Goal: Information Seeking & Learning: Find specific fact

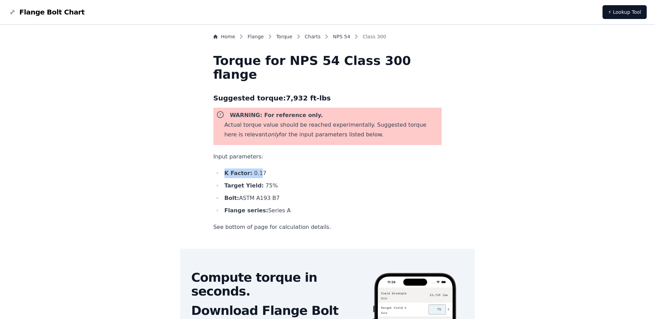
drag, startPoint x: 239, startPoint y: 172, endPoint x: 274, endPoint y: 174, distance: 35.2
click at [274, 174] on ul "K Factor: 0.17 Target Yield: 75 % Bolt: ASTM A193 B7 Flange series: Series A" at bounding box center [327, 191] width 228 height 47
drag, startPoint x: 274, startPoint y: 174, endPoint x: 281, endPoint y: 188, distance: 15.8
click at [281, 188] on li "Target Yield: 75 %" at bounding box center [332, 186] width 220 height 10
drag, startPoint x: 281, startPoint y: 188, endPoint x: 289, endPoint y: 197, distance: 12.4
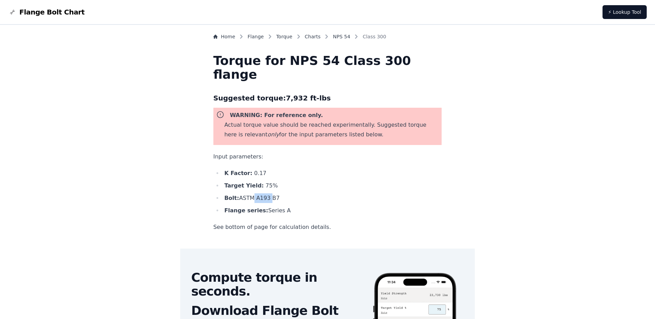
click at [289, 197] on li "Bolt: ASTM A193 B7" at bounding box center [332, 198] width 220 height 10
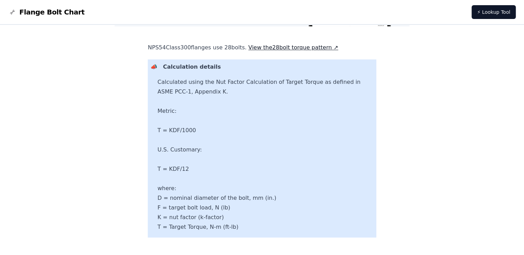
scroll to position [331, 0]
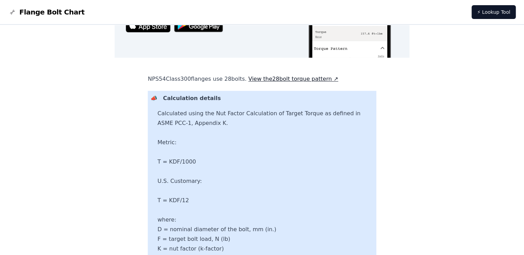
click at [329, 80] on link "View the 28 bolt torque pattern ↗" at bounding box center [293, 79] width 90 height 7
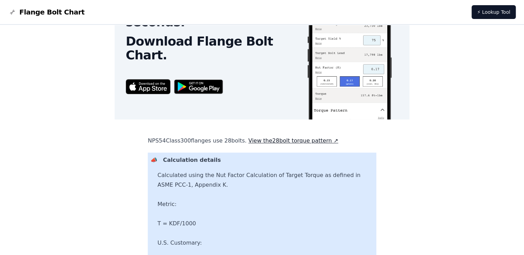
scroll to position [386, 0]
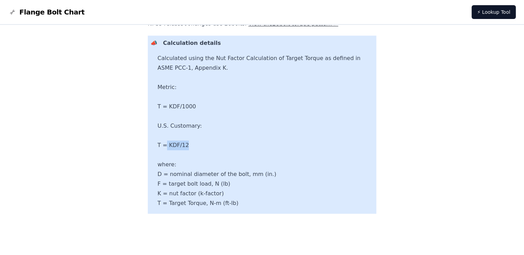
drag, startPoint x: 205, startPoint y: 147, endPoint x: 183, endPoint y: 146, distance: 22.4
click at [183, 146] on p "Calculated using the Nut Factor Calculation of Target Torque as defined in ASME…" at bounding box center [265, 130] width 216 height 155
drag, startPoint x: 185, startPoint y: 195, endPoint x: 234, endPoint y: 197, distance: 49.7
click at [234, 197] on p "Calculated using the Nut Factor Calculation of Target Torque as defined in ASME…" at bounding box center [265, 130] width 216 height 155
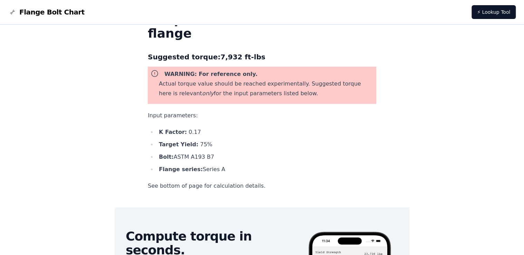
scroll to position [0, 0]
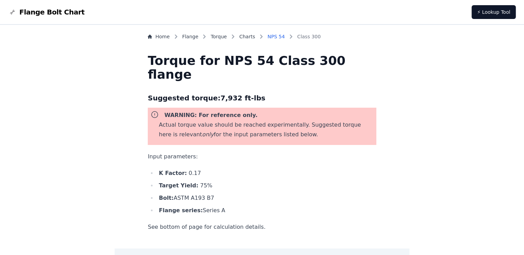
click at [285, 37] on link "NPS 54" at bounding box center [275, 36] width 17 height 7
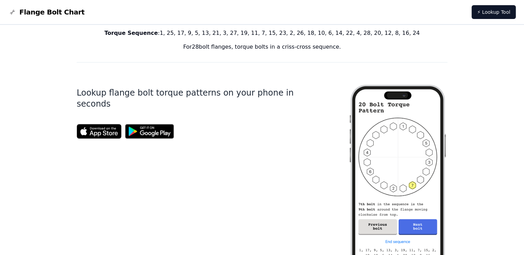
scroll to position [148, 0]
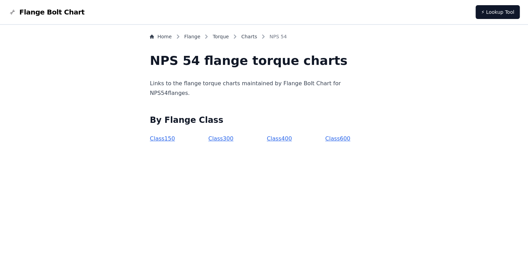
click at [227, 139] on link "Class 300" at bounding box center [220, 138] width 25 height 7
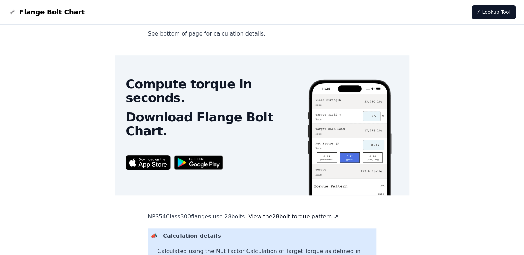
scroll to position [386, 0]
